Goal: Information Seeking & Learning: Learn about a topic

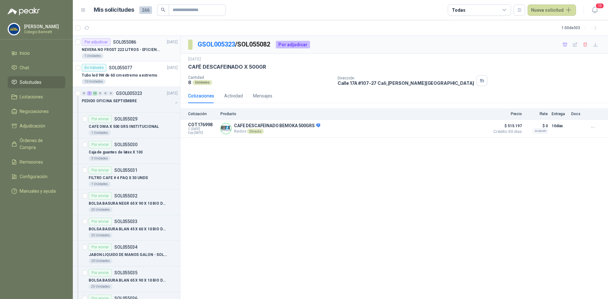
click at [117, 55] on div "1 Unidades" at bounding box center [130, 55] width 96 height 5
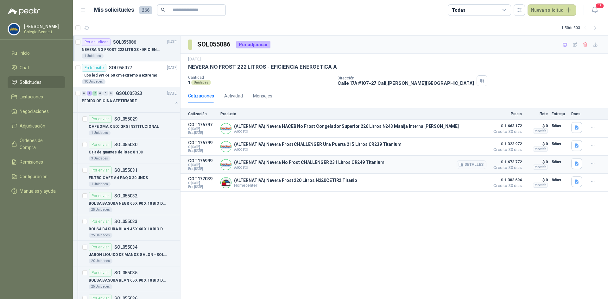
click at [282, 163] on p "(ALTERNATIVA) Nevera No Frost CHALLENGER 231 Litros CR249 Titanium" at bounding box center [309, 162] width 150 height 5
copy p "(ALTERNATIVA) Nevera No Frost CHALLENGER 231 Litros CR249 Titanium"
click at [508, 160] on span "$ 1.673.772" at bounding box center [506, 162] width 32 height 8
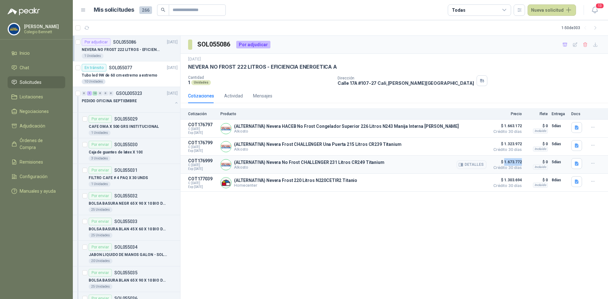
click at [508, 160] on span "$ 1.673.772" at bounding box center [506, 162] width 32 height 8
copy span "$ 1.673.772"
click at [576, 163] on icon "button" at bounding box center [576, 163] width 4 height 4
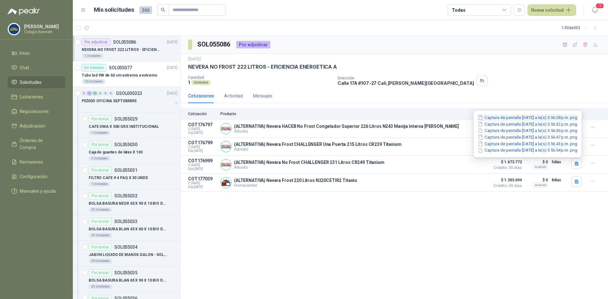
click at [506, 116] on button "Captura de pantalla [DATE] a la(s) 3.56.28 p.m..png" at bounding box center [527, 117] width 101 height 7
click at [490, 125] on button "Captura de pantalla [DATE] a la(s) 3.56.32 p.m..png" at bounding box center [527, 124] width 101 height 7
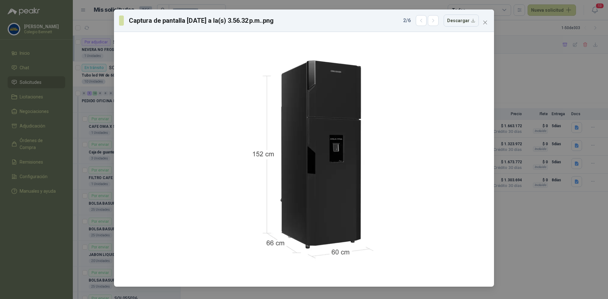
drag, startPoint x: 525, startPoint y: 64, endPoint x: 543, endPoint y: 111, distance: 51.1
click at [525, 64] on div "Captura de pantalla [DATE] a la(s) 3.56.32 p.m..png 2 / 6 Descargar" at bounding box center [304, 149] width 608 height 299
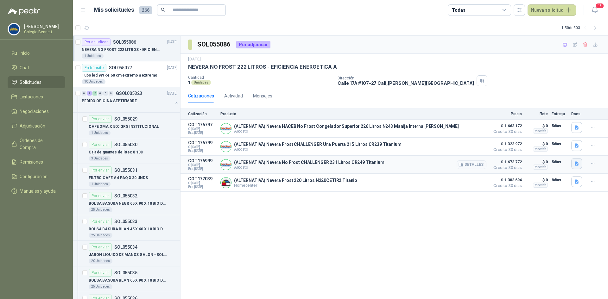
click at [575, 165] on icon "button" at bounding box center [576, 163] width 4 height 4
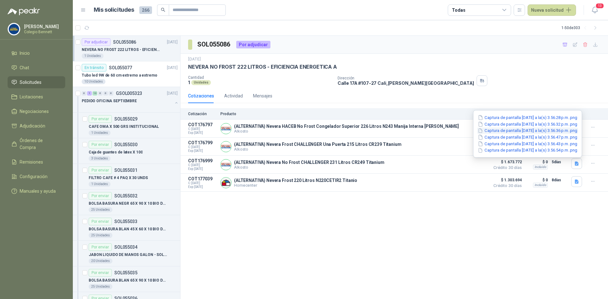
click at [499, 131] on button "Captura de pantalla [DATE] a la(s) 3.56.36 p.m..png" at bounding box center [527, 131] width 101 height 7
click at [506, 136] on button "Captura de pantalla [DATE] a la(s) 3.56.47 p.m..png" at bounding box center [527, 137] width 101 height 7
click at [507, 142] on button "Captura de pantalla [DATE] a la(s) 3.56.43 p.m..png" at bounding box center [527, 143] width 101 height 7
click at [489, 141] on button "Captura de pantalla [DATE] a la(s) 3.56.43 p.m..png" at bounding box center [527, 143] width 101 height 7
click at [502, 150] on button "Captura de pantalla [DATE] a la(s) 3.56.54 p.m..png" at bounding box center [527, 150] width 101 height 7
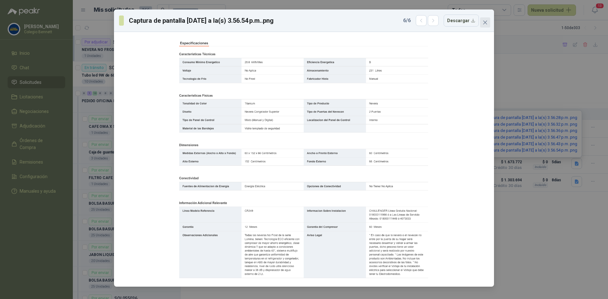
click at [486, 21] on icon "close" at bounding box center [485, 23] width 4 height 4
